Goal: Information Seeking & Learning: Learn about a topic

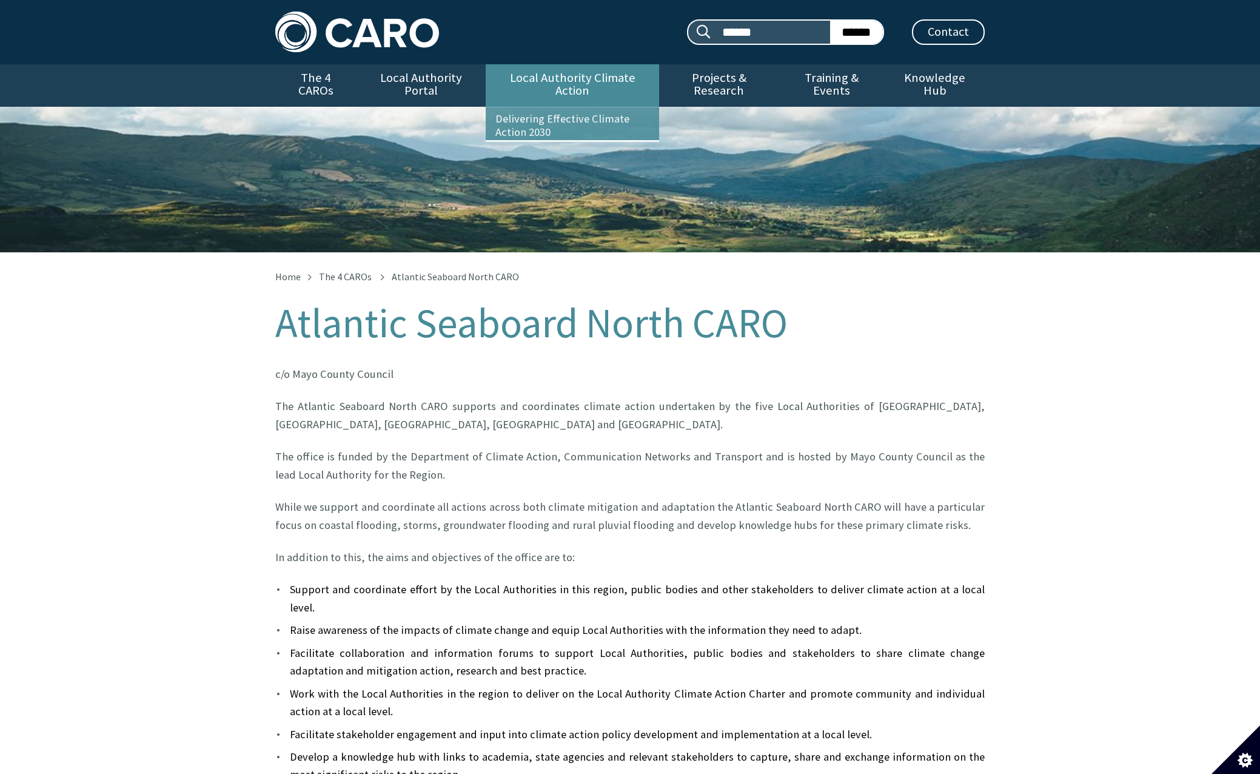
click at [533, 77] on link "Local Authority Climate Action" at bounding box center [572, 85] width 173 height 42
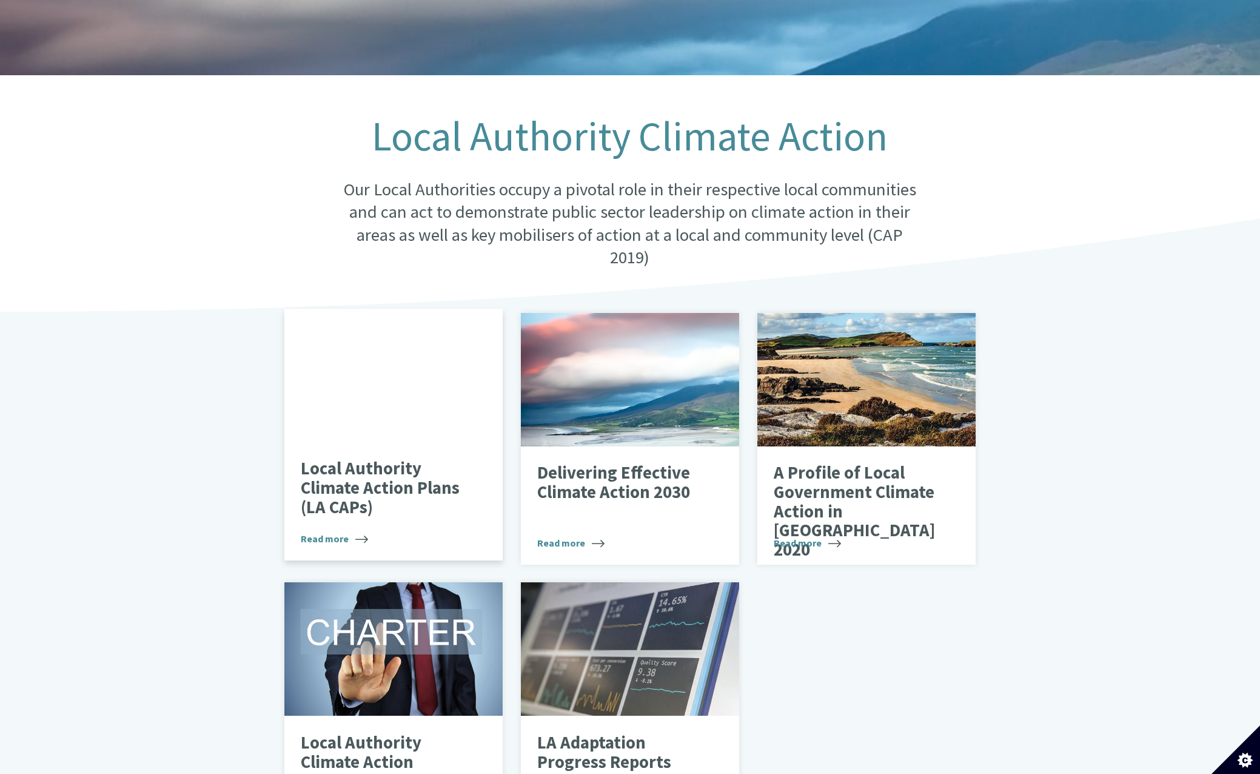
scroll to position [182, 0]
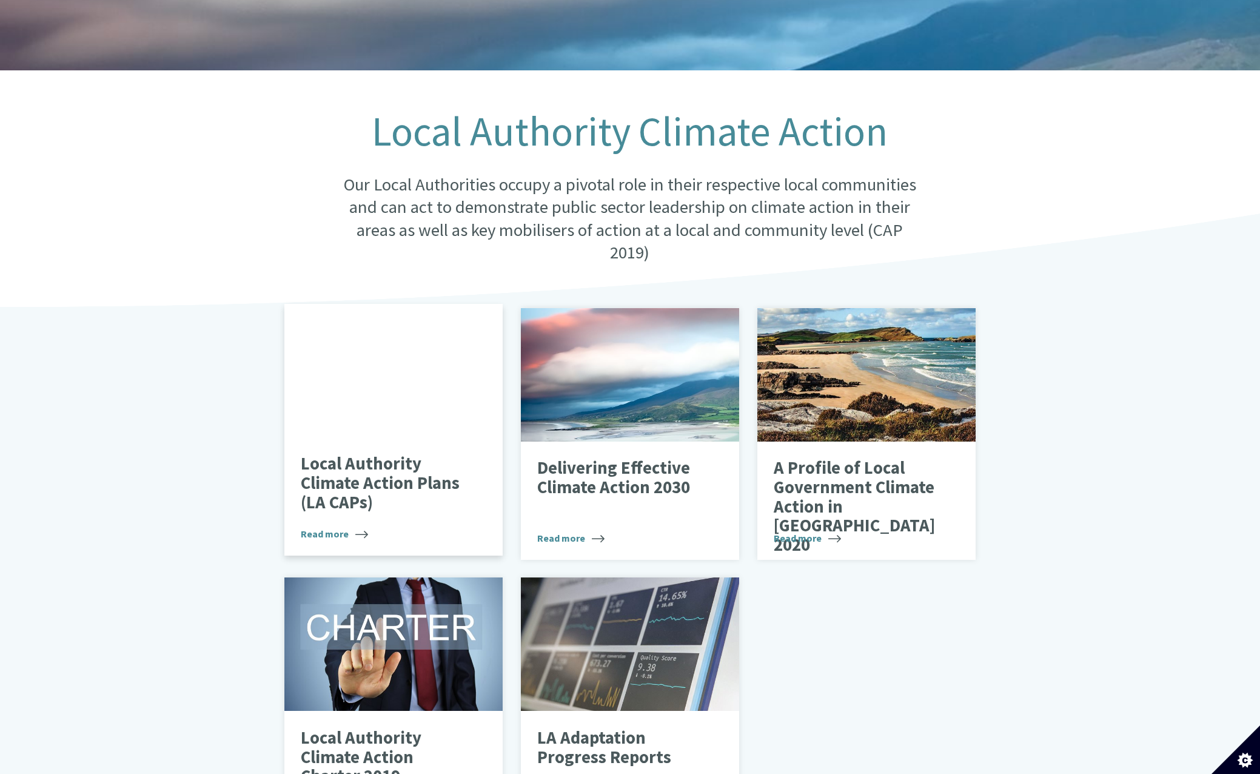
click at [372, 485] on p "Local Authority Climate Action Plans (LA CAPs)" at bounding box center [384, 483] width 167 height 58
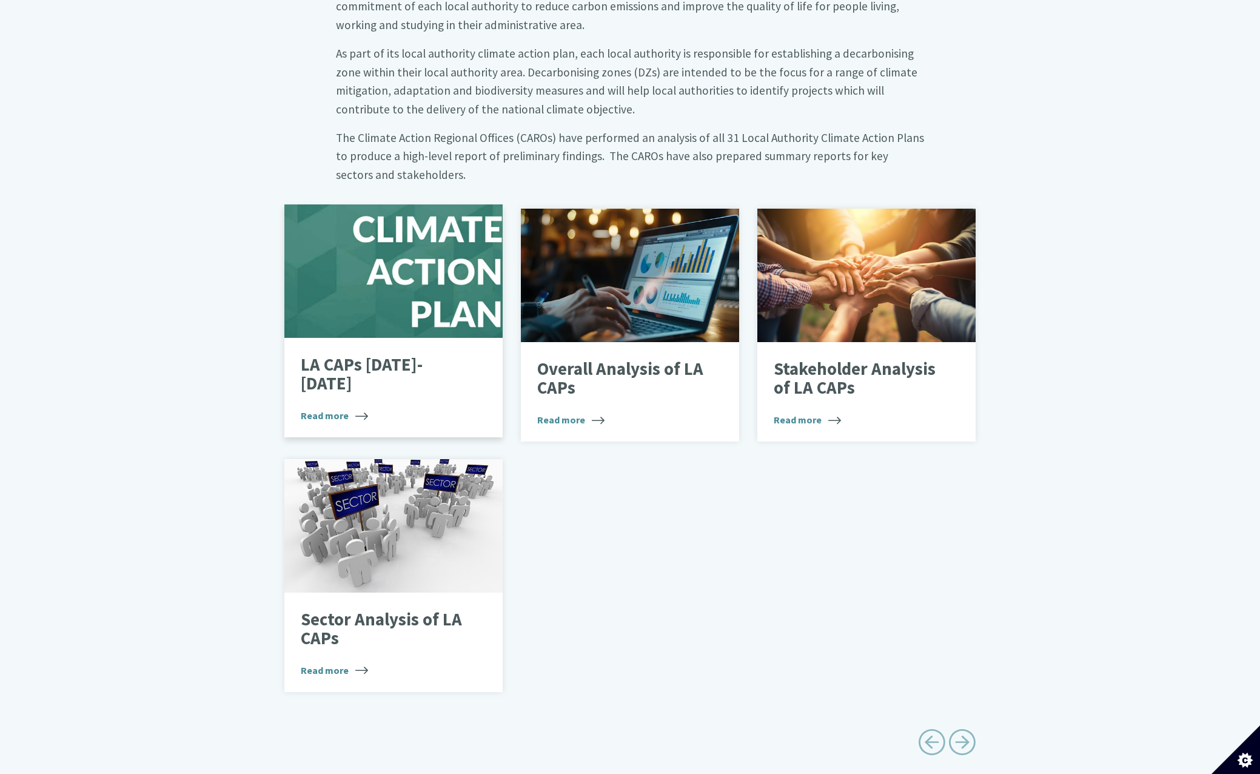
scroll to position [606, 0]
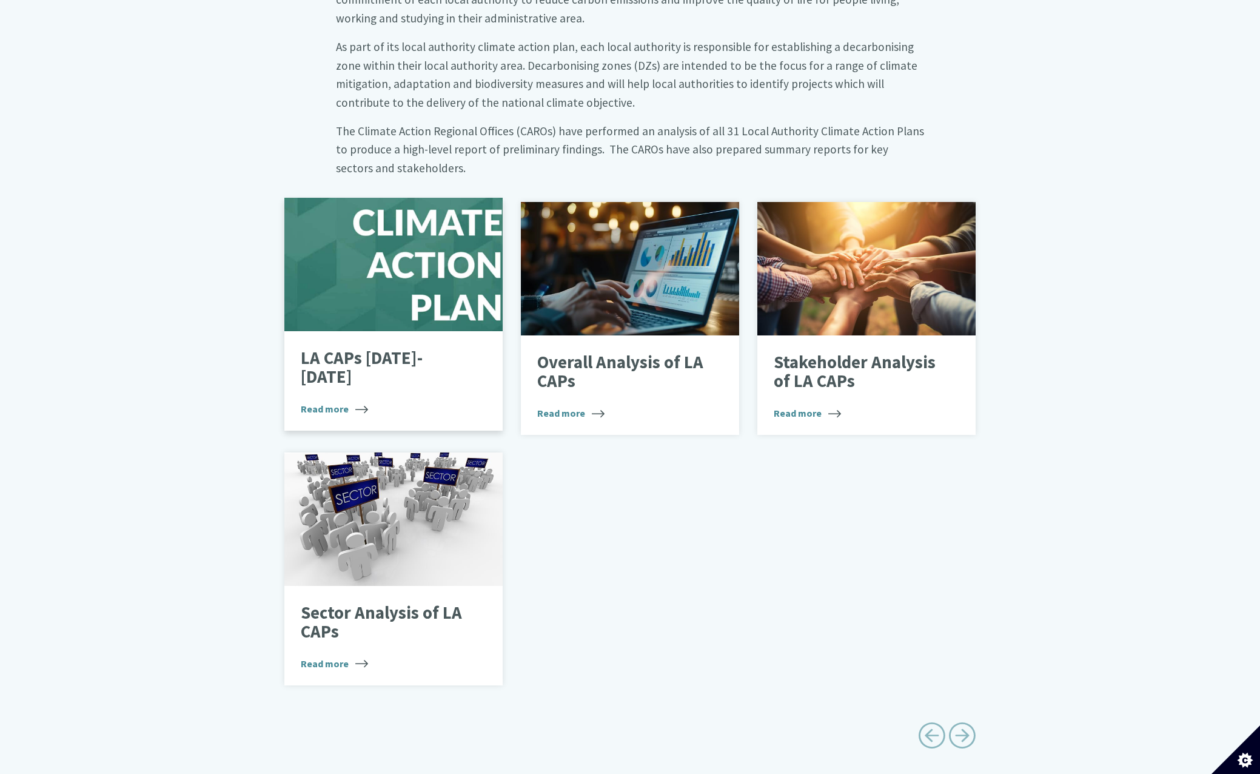
click at [332, 401] on span "Read more" at bounding box center [334, 408] width 67 height 15
